Goal: Find contact information: Find contact information

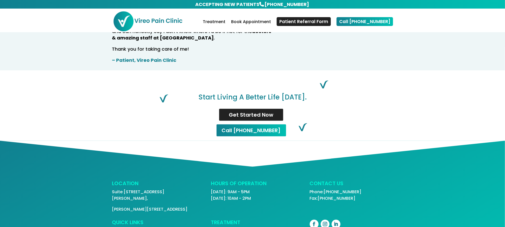
scroll to position [1025, 0]
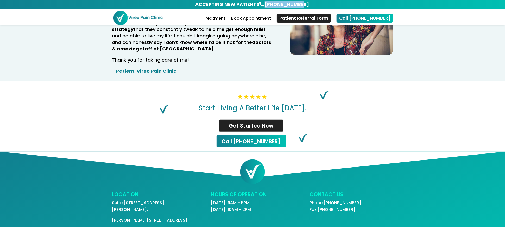
drag, startPoint x: 312, startPoint y: 4, endPoint x: 269, endPoint y: 2, distance: 43.5
click at [269, 2] on div "ACCEPTING NEW PATIENTS 647-340-6093" at bounding box center [252, 4] width 505 height 9
copy link "[PHONE_NUMBER]"
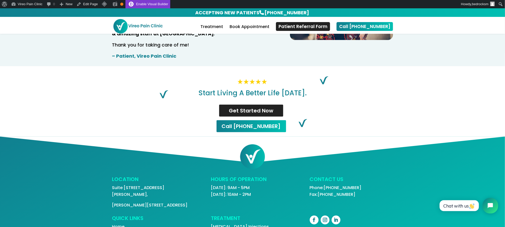
click at [151, 2] on link "Enable Visual Builder" at bounding box center [147, 4] width 45 height 8
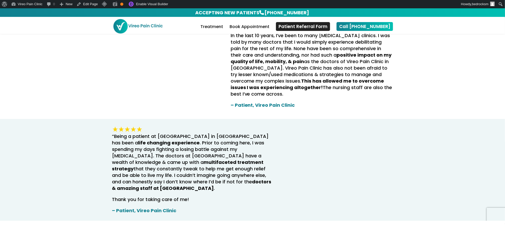
scroll to position [1037, 0]
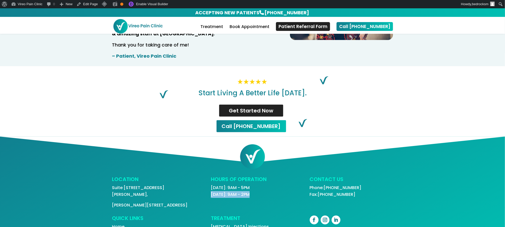
drag, startPoint x: 227, startPoint y: 172, endPoint x: 210, endPoint y: 171, distance: 17.2
click at [210, 177] on div "LOCATION Suite [STREET_ADDRESS][PERSON_NAME] HOURS OF OPERATION [DATE]: 9AM - 5…" at bounding box center [252, 193] width 281 height 32
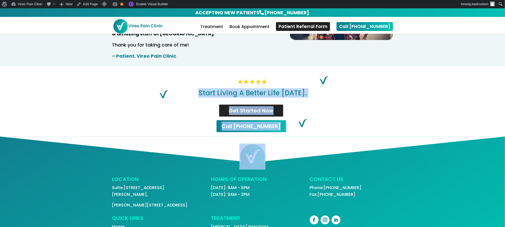
drag, startPoint x: 191, startPoint y: 70, endPoint x: 356, endPoint y: 118, distance: 171.5
click at [353, 137] on div at bounding box center [252, 157] width 281 height 40
click at [279, 146] on div at bounding box center [252, 157] width 281 height 26
drag, startPoint x: 341, startPoint y: 101, endPoint x: 177, endPoint y: 69, distance: 166.7
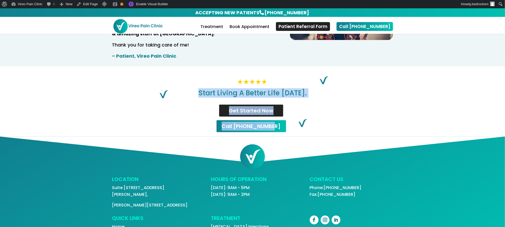
click at [177, 79] on div "Start Living A Better Life [DATE]. Get Started Now Call [PHONE_NUMBER]" at bounding box center [252, 107] width 281 height 57
